Goal: Use online tool/utility: Utilize a website feature to perform a specific function

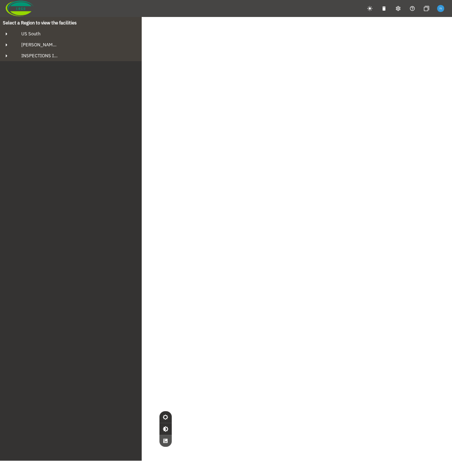
click at [110, 147] on div "Select a Region to view the facilities US South Fowler's Bluff ARG 160ft Tank 2…" at bounding box center [71, 239] width 142 height 444
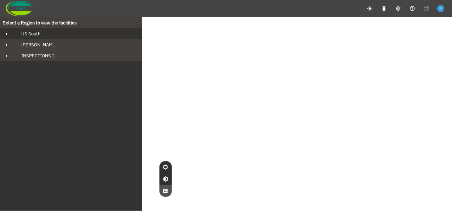
click at [63, 34] on div "US South" at bounding box center [77, 34] width 123 height 6
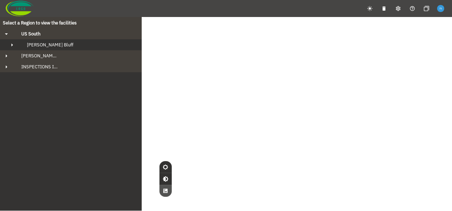
click at [58, 44] on div "[PERSON_NAME] Bluff" at bounding box center [77, 45] width 112 height 6
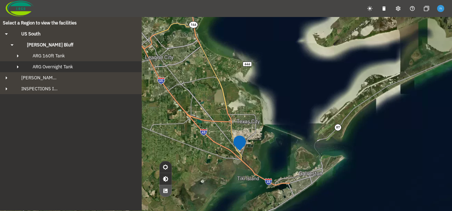
click at [64, 64] on span "ARG Overnight Tank" at bounding box center [53, 67] width 40 height 6
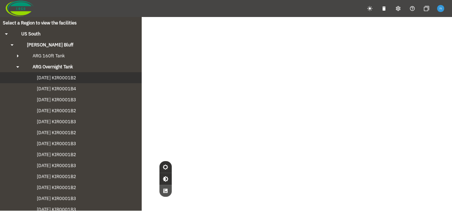
click at [56, 76] on span "[DATE] KIR0001B2" at bounding box center [49, 78] width 53 height 6
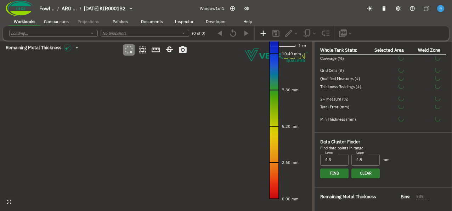
type input "93"
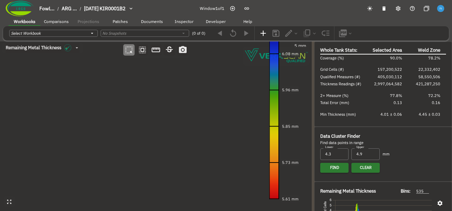
click at [149, 116] on canvas at bounding box center [155, 126] width 311 height 170
click at [150, 118] on canvas at bounding box center [155, 126] width 311 height 170
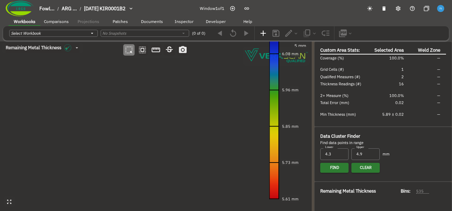
type input "32"
type input "50"
click at [160, 99] on canvas at bounding box center [155, 126] width 311 height 170
click at [161, 108] on canvas at bounding box center [155, 126] width 311 height 170
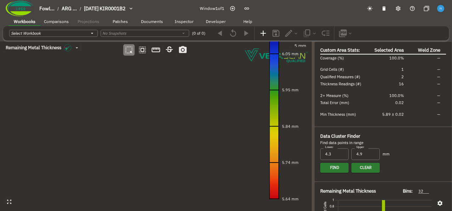
click at [161, 108] on canvas at bounding box center [155, 126] width 311 height 170
type input "34"
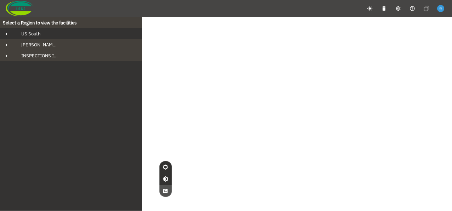
click at [63, 31] on div "US South" at bounding box center [77, 34] width 123 height 6
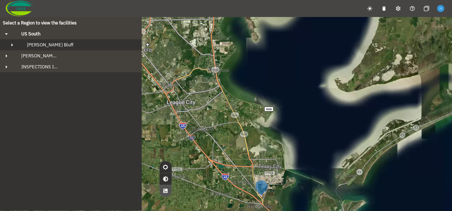
click at [67, 44] on div "[PERSON_NAME] Bluff" at bounding box center [77, 45] width 112 height 6
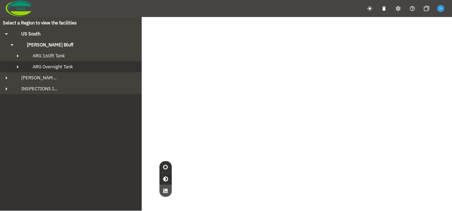
click at [71, 67] on span "ARG Overnight Tank" at bounding box center [53, 67] width 40 height 6
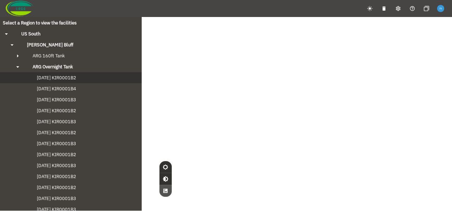
click at [74, 76] on span "[DATE] KIR0001B2" at bounding box center [49, 78] width 53 height 6
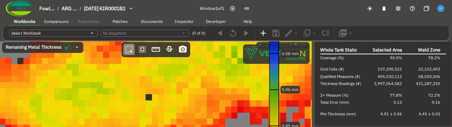
click at [161, 67] on canvas at bounding box center [155, 126] width 311 height 170
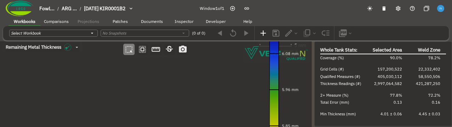
click at [173, 80] on canvas at bounding box center [155, 126] width 311 height 170
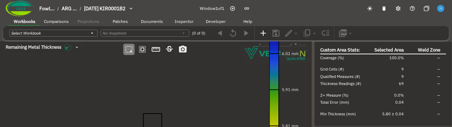
type input "36"
type input "50"
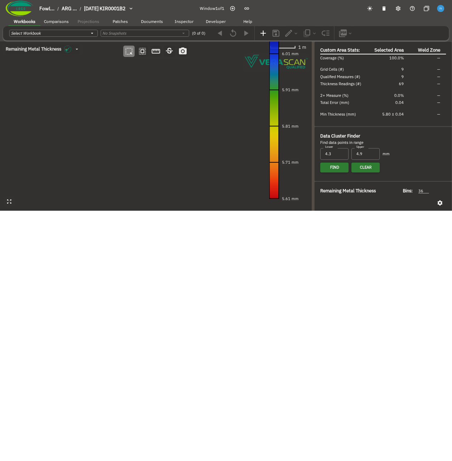
click at [142, 132] on canvas at bounding box center [155, 126] width 311 height 170
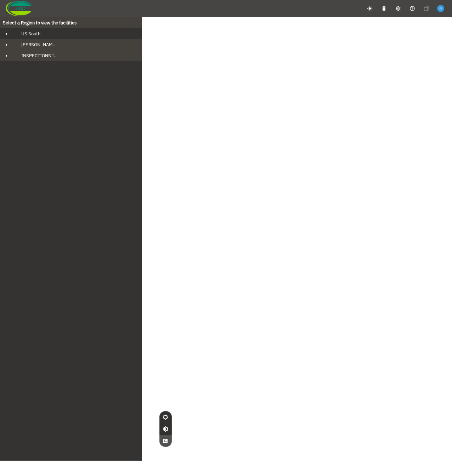
click at [45, 36] on div "US South" at bounding box center [77, 34] width 123 height 6
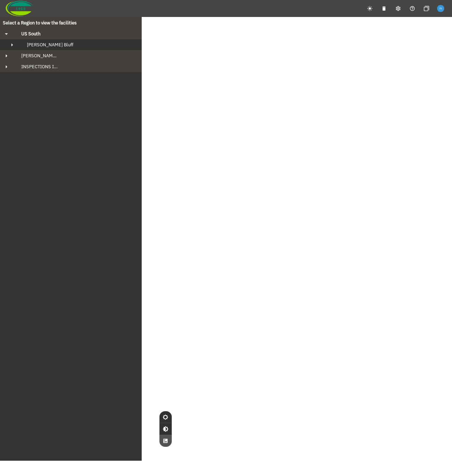
click at [57, 45] on div "[PERSON_NAME] Bluff" at bounding box center [77, 45] width 112 height 6
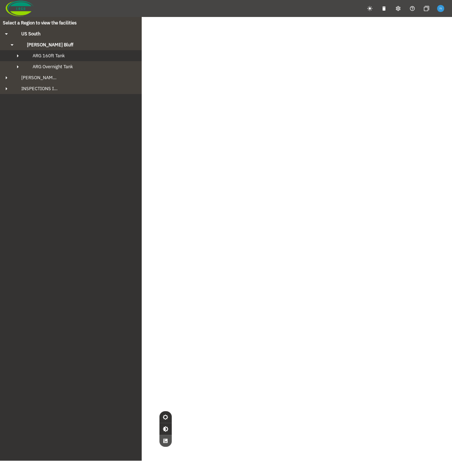
click at [63, 54] on span "ARG 160ft Tank" at bounding box center [49, 56] width 32 height 6
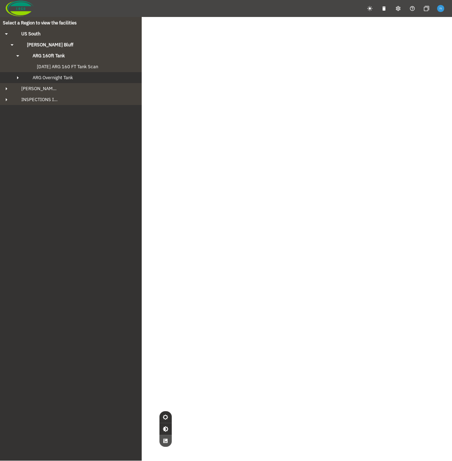
click at [65, 74] on button "ARG Overnight Tank" at bounding box center [71, 77] width 142 height 11
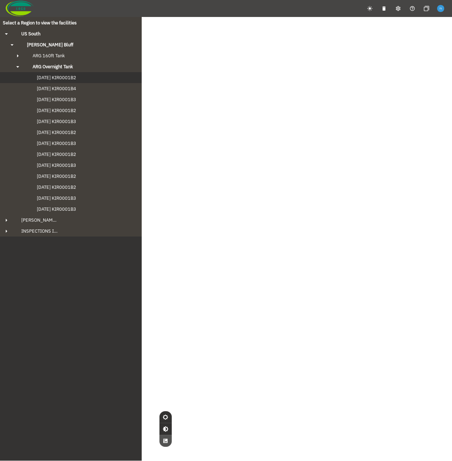
click at [66, 79] on span "[DATE] KIR0001B2" at bounding box center [49, 78] width 53 height 6
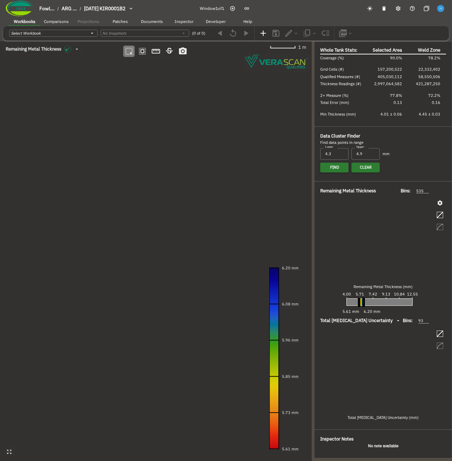
click at [123, 146] on canvas at bounding box center [155, 251] width 311 height 420
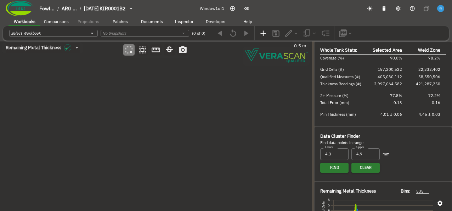
drag, startPoint x: 231, startPoint y: 178, endPoint x: 245, endPoint y: 184, distance: 14.3
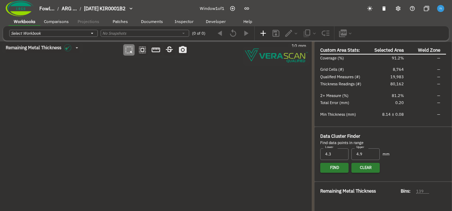
type input "139"
drag, startPoint x: 145, startPoint y: 149, endPoint x: 122, endPoint y: 141, distance: 23.6
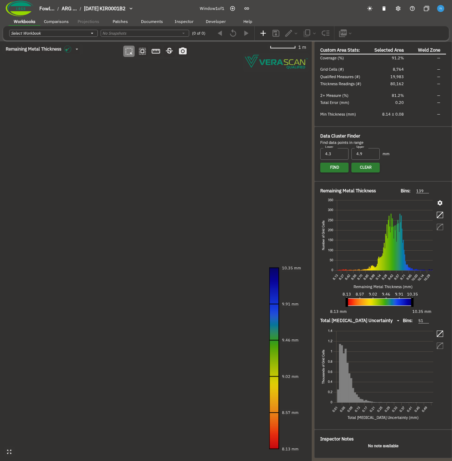
click at [155, 229] on canvas at bounding box center [155, 251] width 311 height 420
click at [126, 130] on canvas at bounding box center [155, 251] width 311 height 420
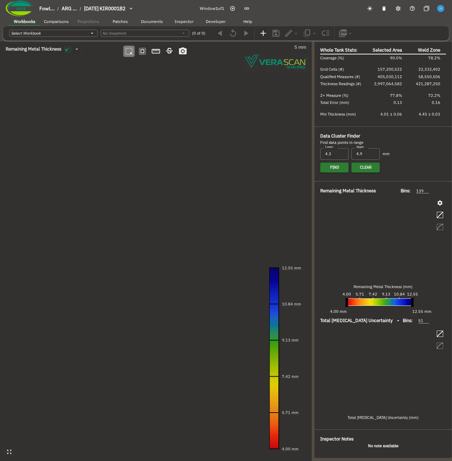
type input "93"
type input "535"
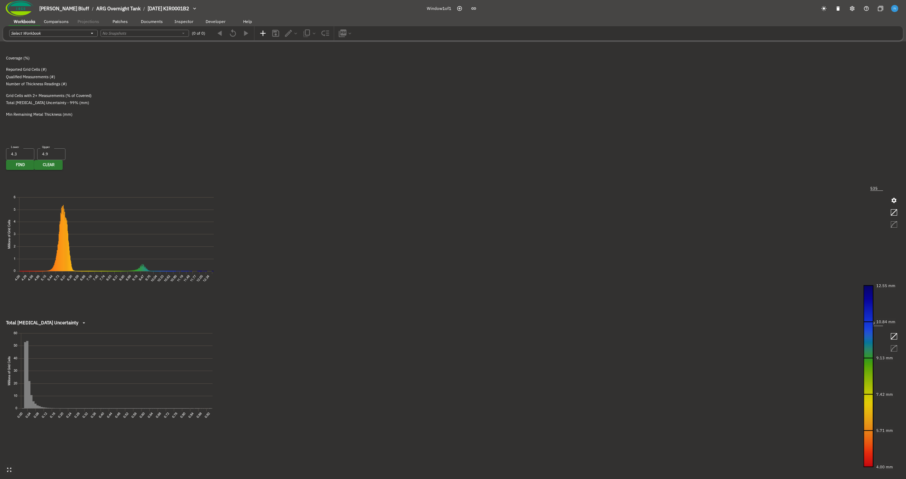
click at [182, 157] on canvas at bounding box center [453, 239] width 906 height 479
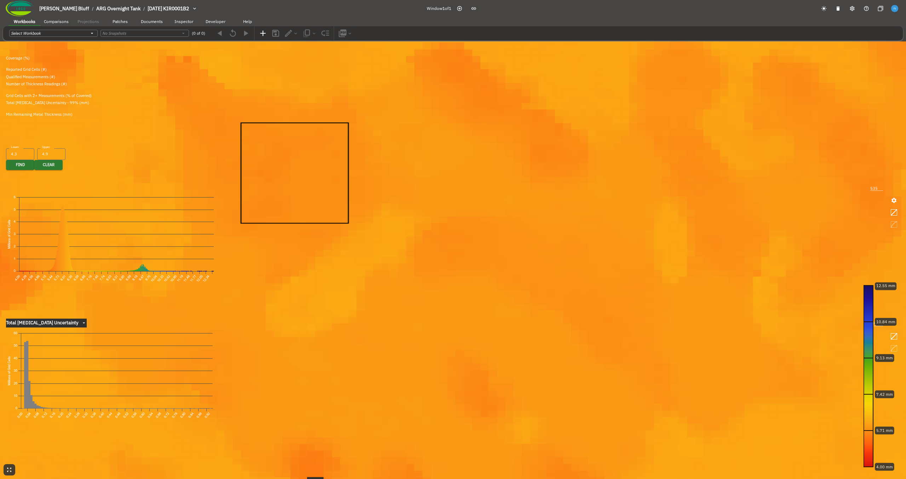
click at [249, 241] on canvas at bounding box center [453, 239] width 906 height 479
